Goal: Transaction & Acquisition: Purchase product/service

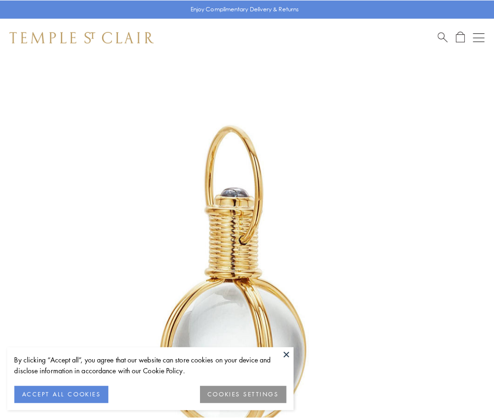
scroll to position [246, 0]
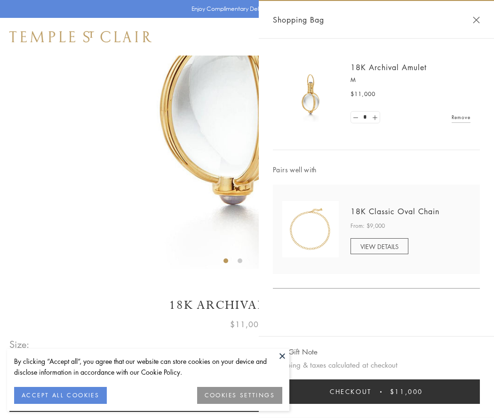
click at [376, 391] on button "Checkout $11,000" at bounding box center [376, 391] width 207 height 24
